Goal: Task Accomplishment & Management: Manage account settings

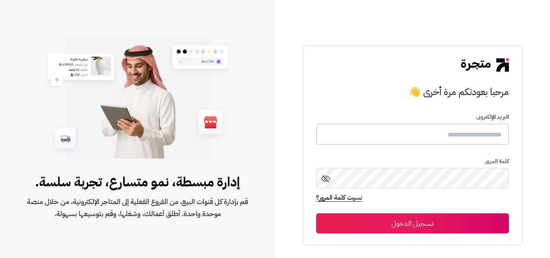
click at [423, 137] on input "text" at bounding box center [412, 134] width 192 height 21
click at [503, 142] on input "text" at bounding box center [412, 134] width 192 height 21
type input "**********"
click at [316, 213] on button "تسجيل الدخول" at bounding box center [412, 223] width 192 height 20
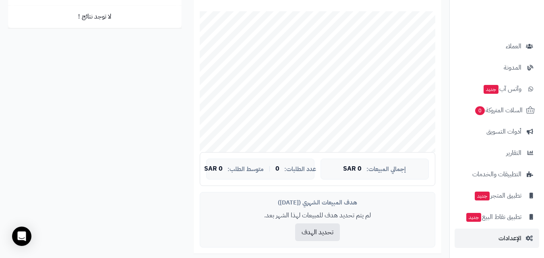
scroll to position [161, 0]
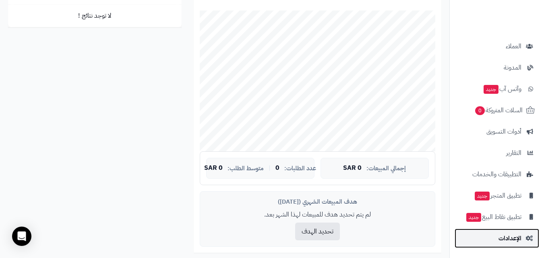
click at [524, 241] on link "الإعدادات" at bounding box center [496, 238] width 85 height 19
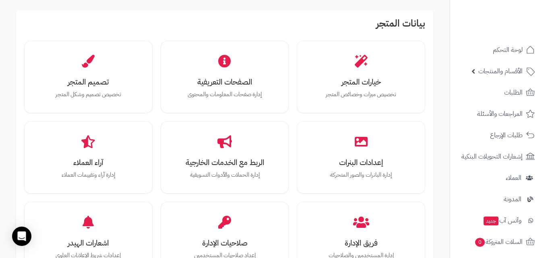
scroll to position [241, 0]
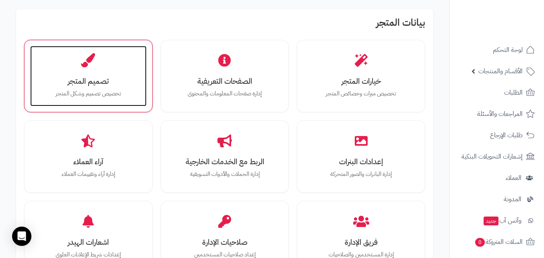
click at [126, 55] on div "تصميم المتجر تخصيص تصميم وشكل المتجر" at bounding box center [88, 76] width 116 height 60
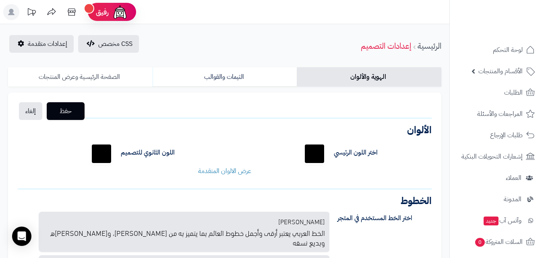
click at [72, 76] on link "الصفحة الرئيسية وعرض المنتجات" at bounding box center [80, 76] width 144 height 19
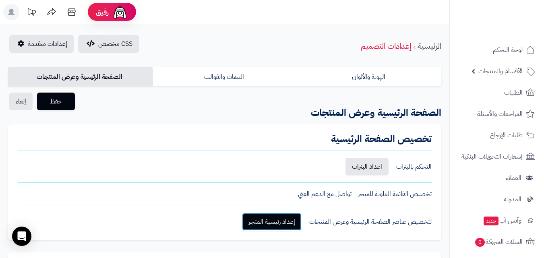
click at [284, 223] on link "إعداد رئيسية المتجر" at bounding box center [272, 222] width 60 height 18
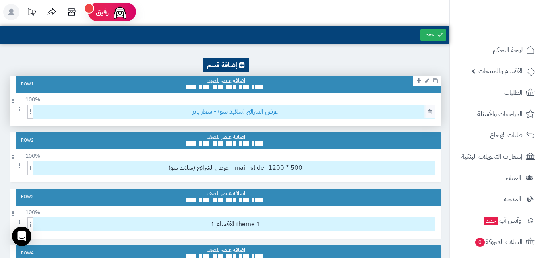
click at [238, 111] on span "عرض الشرائح (سلايد شو) - شعار بانر" at bounding box center [235, 111] width 399 height 13
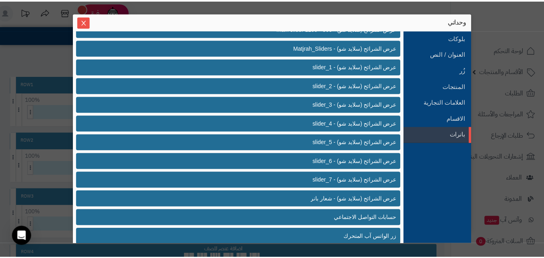
scroll to position [209, 0]
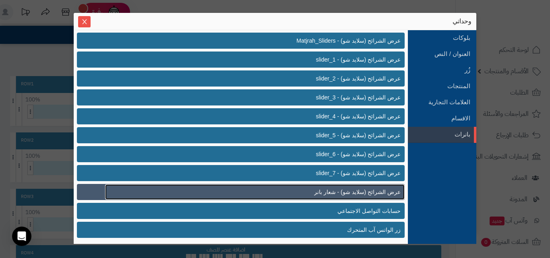
click at [249, 184] on link "عرض الشرائح (سلايد شو) - شعار بانر" at bounding box center [254, 191] width 299 height 15
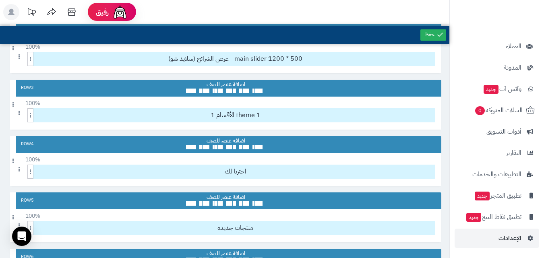
scroll to position [121, 0]
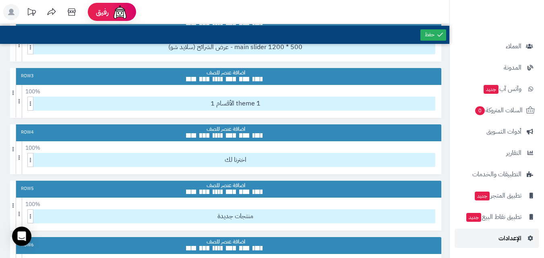
click at [516, 233] on span "الإعدادات" at bounding box center [509, 238] width 23 height 11
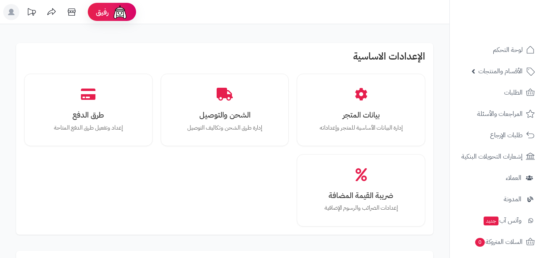
scroll to position [201, 0]
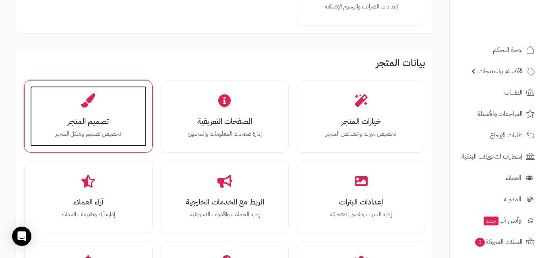
click at [130, 134] on p "تخصيص تصميم وشكل المتجر" at bounding box center [88, 134] width 100 height 9
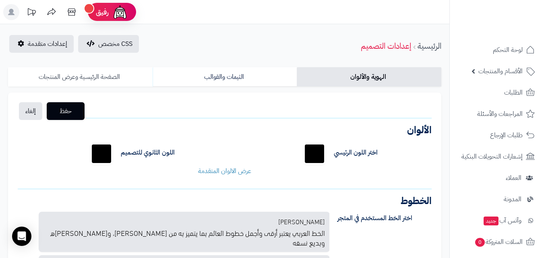
click at [120, 70] on link "الصفحة الرئيسية وعرض المنتجات" at bounding box center [80, 76] width 144 height 19
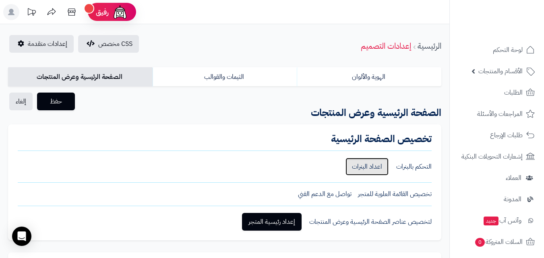
click at [362, 160] on link "اعداد البنرات" at bounding box center [366, 167] width 43 height 18
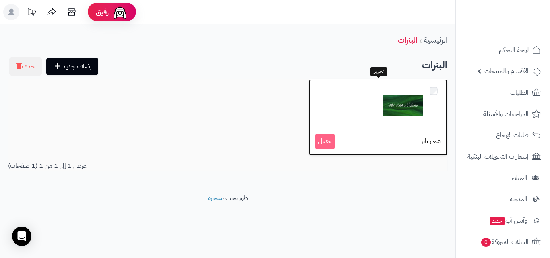
click at [398, 116] on img at bounding box center [403, 106] width 40 height 40
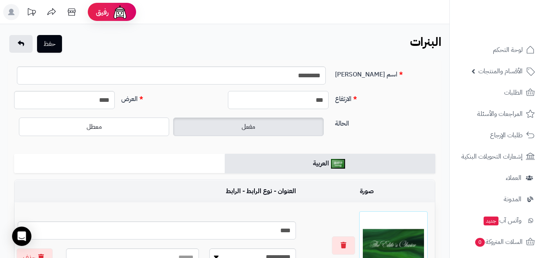
click at [320, 98] on input "***" at bounding box center [278, 100] width 101 height 18
type input "***"
click at [54, 48] on button "حفظ" at bounding box center [49, 44] width 25 height 18
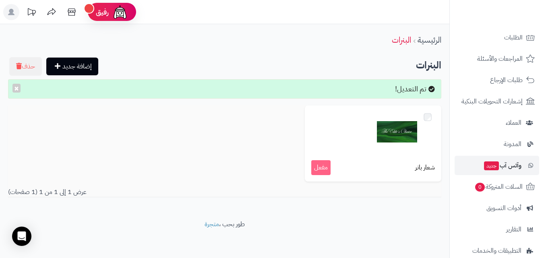
scroll to position [132, 0]
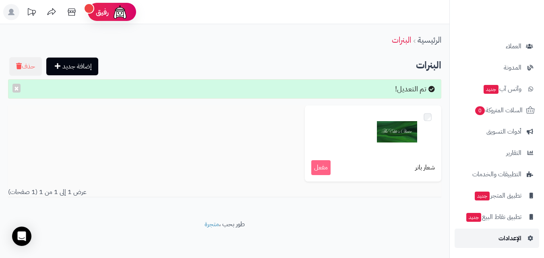
click at [505, 241] on span "الإعدادات" at bounding box center [509, 238] width 23 height 11
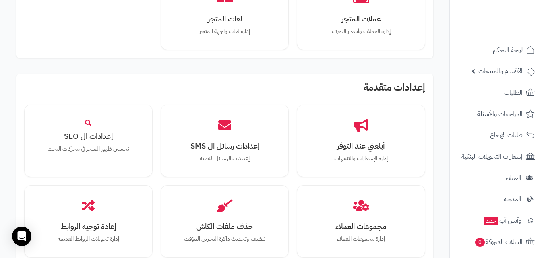
scroll to position [765, 0]
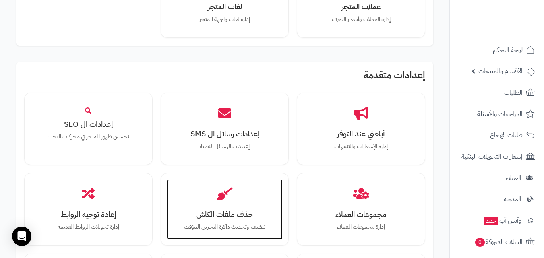
click at [233, 188] on icon at bounding box center [224, 193] width 16 height 13
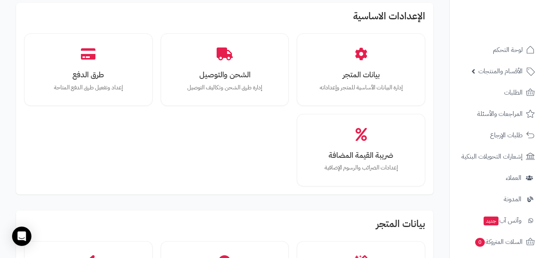
scroll to position [0, 0]
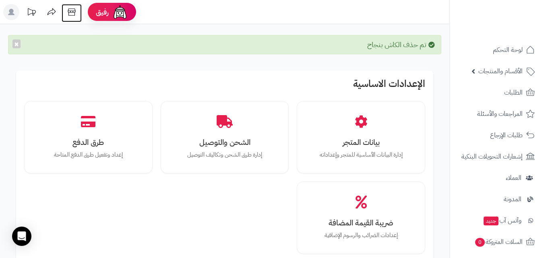
drag, startPoint x: 0, startPoint y: 0, endPoint x: 76, endPoint y: 9, distance: 76.6
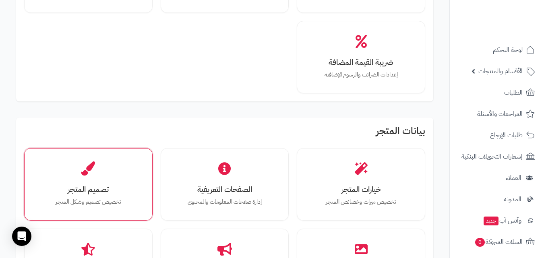
scroll to position [161, 0]
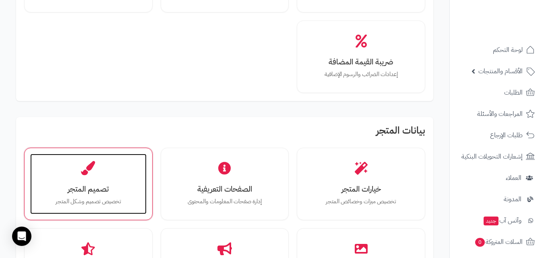
click at [115, 187] on h3 "تصميم المتجر" at bounding box center [88, 189] width 100 height 8
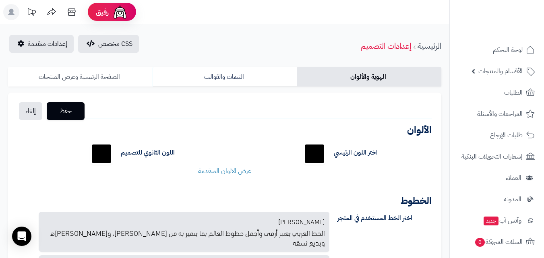
click at [129, 82] on link "الصفحة الرئيسية وعرض المنتجات" at bounding box center [80, 76] width 144 height 19
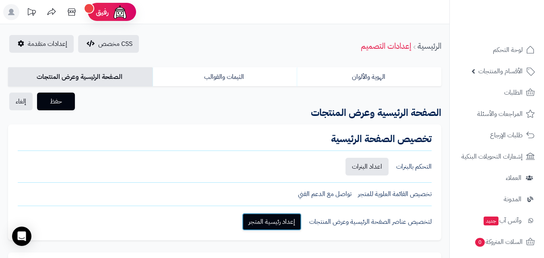
click at [258, 228] on link "إعداد رئيسية المتجر" at bounding box center [272, 222] width 60 height 18
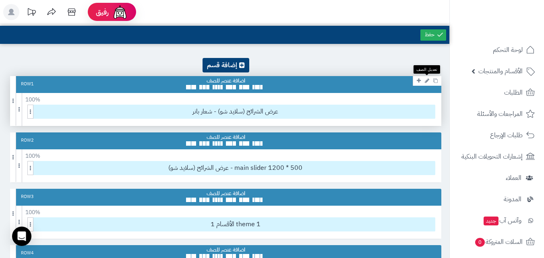
click at [426, 82] on icon at bounding box center [427, 80] width 4 height 5
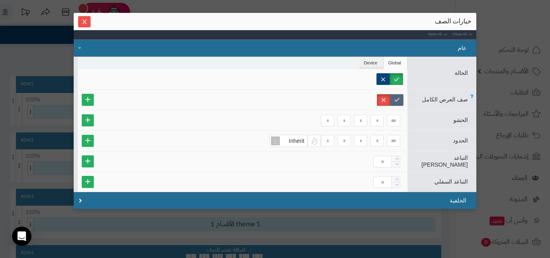
click at [400, 102] on label at bounding box center [396, 100] width 13 height 12
click at [88, 19] on icon "Close" at bounding box center [84, 21] width 6 height 6
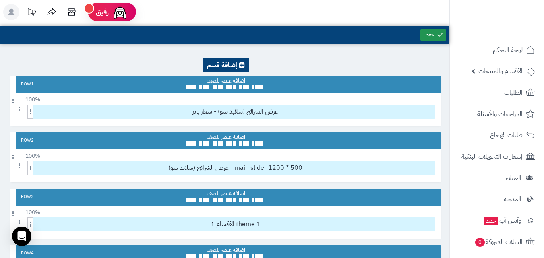
click at [428, 35] on link at bounding box center [433, 34] width 26 height 11
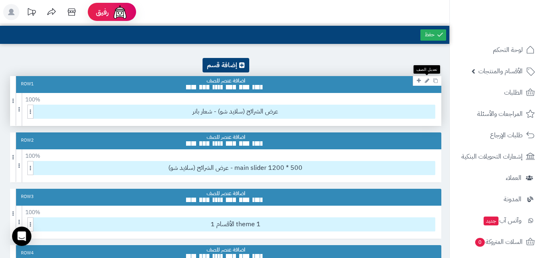
click at [427, 81] on icon at bounding box center [427, 80] width 4 height 5
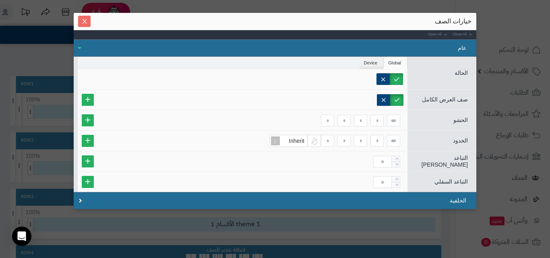
click at [86, 21] on icon "Close" at bounding box center [84, 21] width 6 height 6
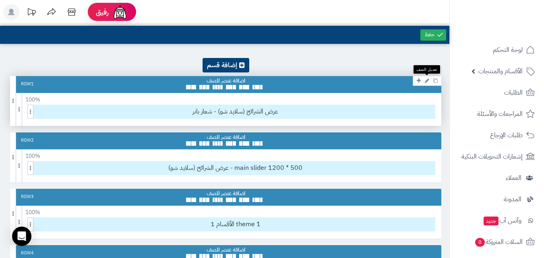
click at [426, 82] on icon at bounding box center [427, 80] width 4 height 5
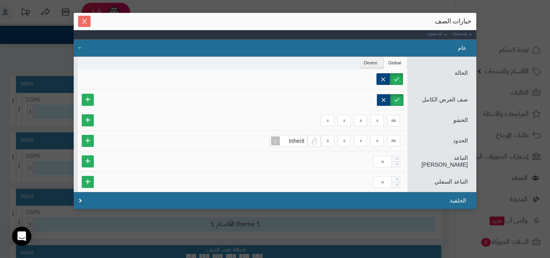
click at [87, 19] on icon "Close" at bounding box center [84, 21] width 6 height 6
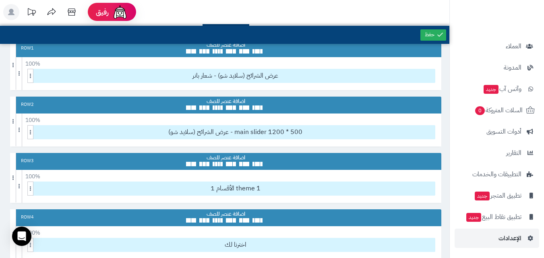
scroll to position [80, 0]
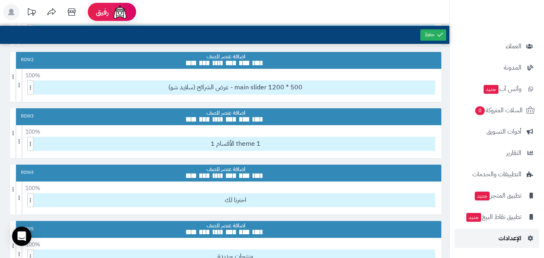
click at [507, 232] on link "الإعدادات" at bounding box center [496, 238] width 85 height 19
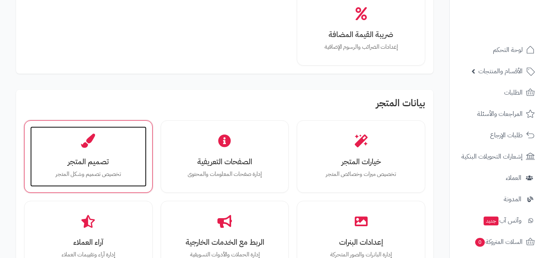
click at [125, 161] on h3 "تصميم المتجر" at bounding box center [88, 161] width 100 height 8
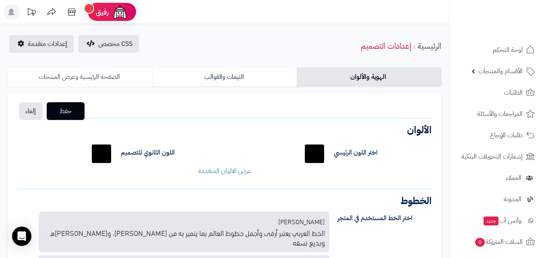
click at [125, 76] on link "الصفحة الرئيسية وعرض المنتجات" at bounding box center [80, 76] width 144 height 19
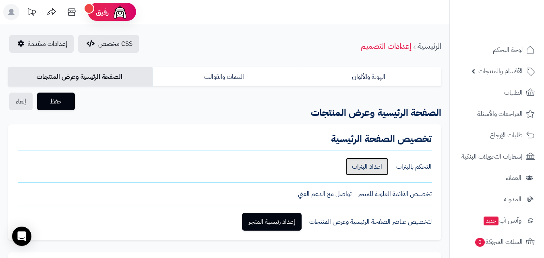
click at [377, 167] on link "اعداد البنرات" at bounding box center [366, 167] width 43 height 18
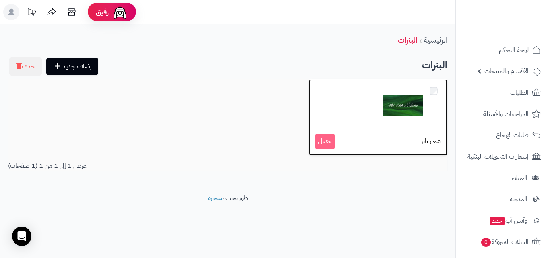
click at [385, 115] on img at bounding box center [403, 106] width 40 height 40
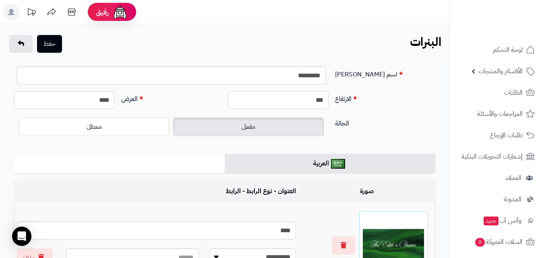
click at [284, 101] on input "***" at bounding box center [278, 100] width 101 height 18
type input "***"
click at [56, 46] on button "حفظ" at bounding box center [49, 44] width 25 height 18
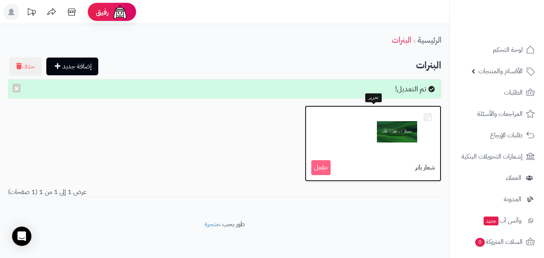
click at [408, 144] on img at bounding box center [397, 132] width 40 height 40
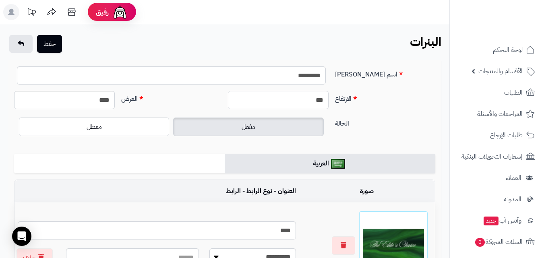
click at [276, 95] on input "***" at bounding box center [278, 100] width 101 height 18
type input "***"
click at [51, 49] on button "حفظ" at bounding box center [49, 44] width 25 height 18
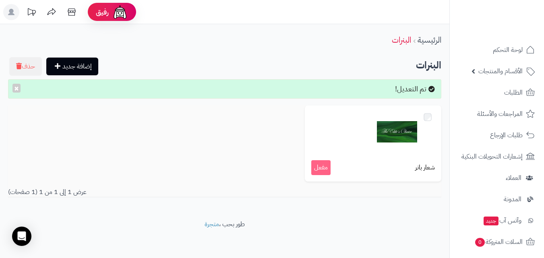
click at [9, 10] on rect at bounding box center [11, 12] width 16 height 16
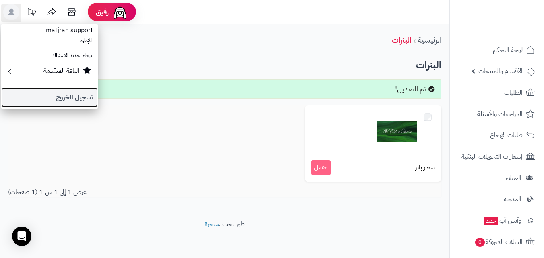
click at [82, 96] on link "تسجيل الخروج" at bounding box center [49, 97] width 97 height 19
